Goal: Information Seeking & Learning: Learn about a topic

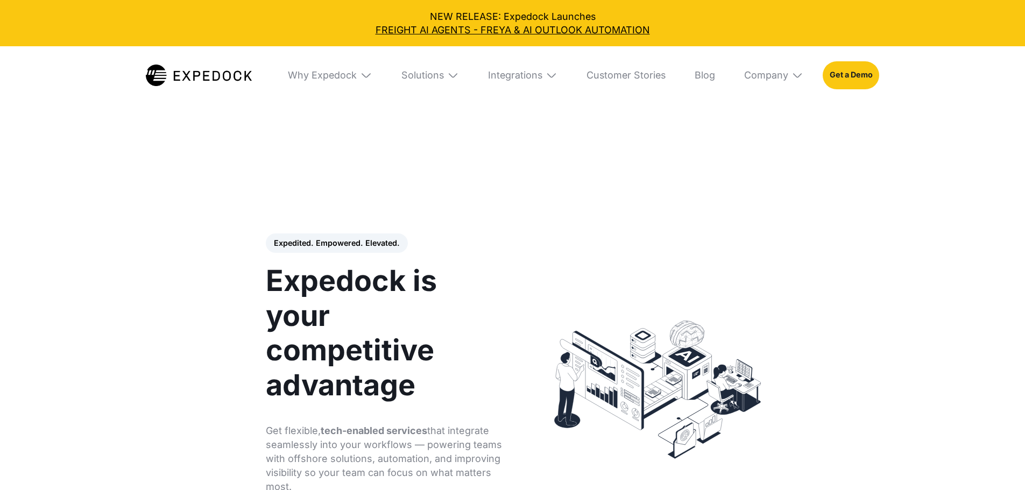
select select
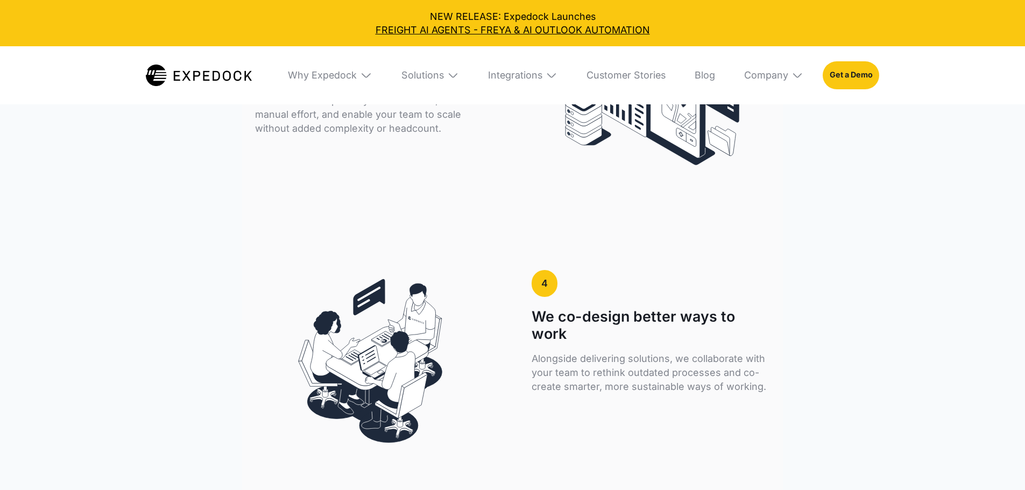
scroll to position [2587, 0]
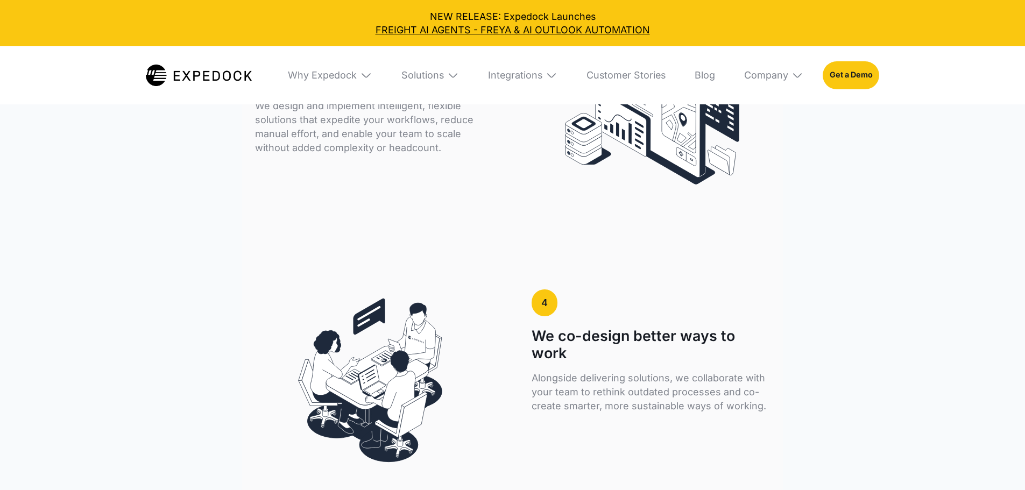
click at [784, 66] on div "Company" at bounding box center [773, 75] width 79 height 58
click at [788, 77] on div "Company" at bounding box center [766, 75] width 44 height 12
click at [788, 74] on div "Company" at bounding box center [766, 75] width 44 height 12
click at [803, 74] on img at bounding box center [797, 75] width 12 height 12
click at [641, 73] on link "Customer Stories" at bounding box center [626, 75] width 98 height 58
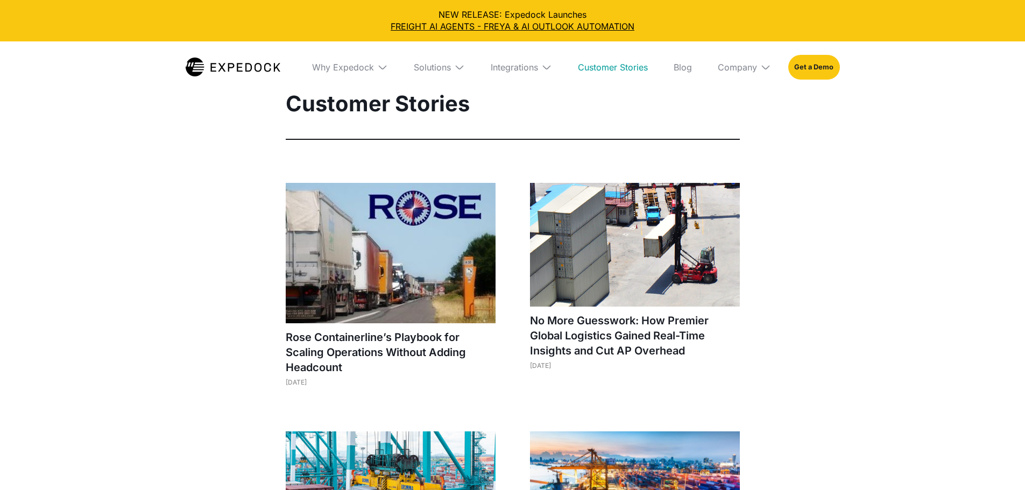
select select
click at [227, 58] on img at bounding box center [233, 67] width 95 height 19
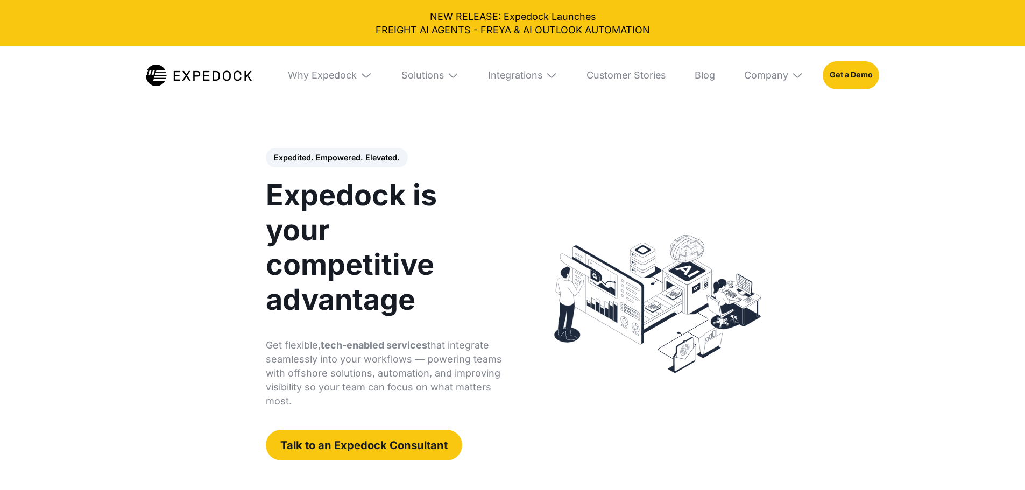
select select
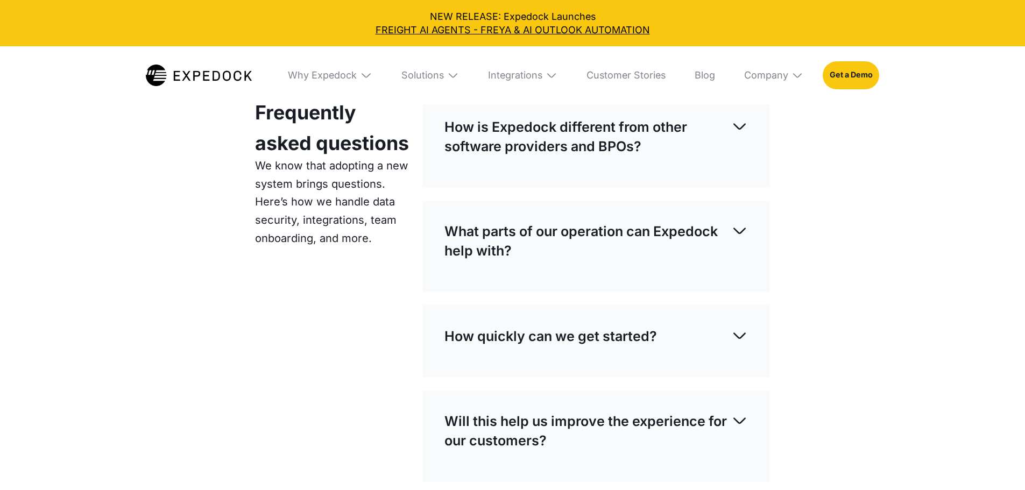
scroll to position [3071, 0]
